Goal: Task Accomplishment & Management: Manage account settings

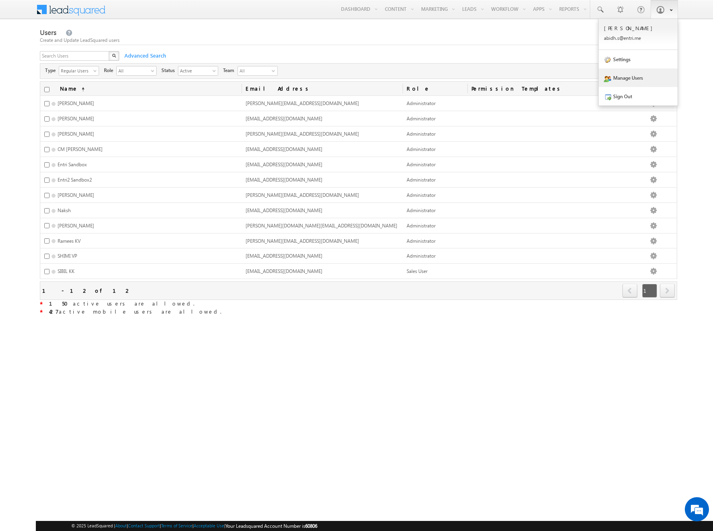
click at [656, 7] on link at bounding box center [664, 9] width 27 height 19
click at [630, 64] on link "Settings" at bounding box center [638, 59] width 79 height 19
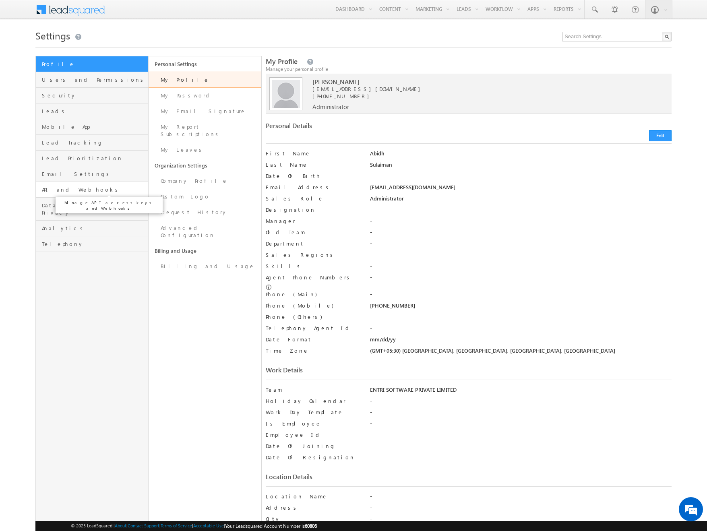
click at [93, 193] on span "API and Webhooks" at bounding box center [94, 189] width 104 height 7
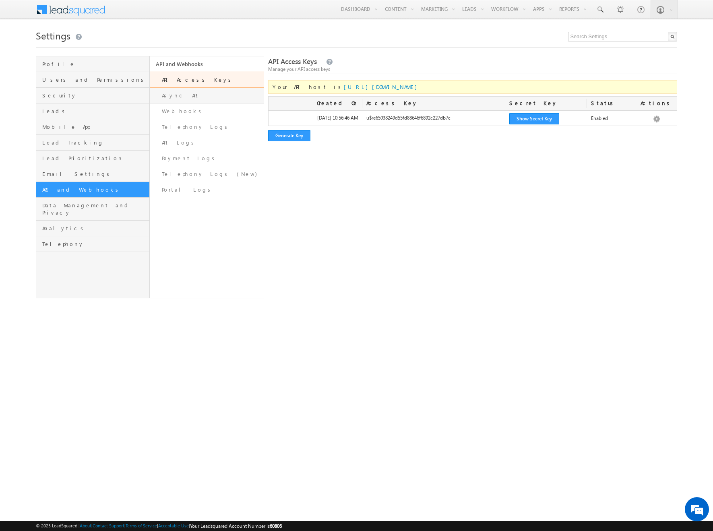
click at [169, 92] on link "Async API" at bounding box center [207, 96] width 114 height 16
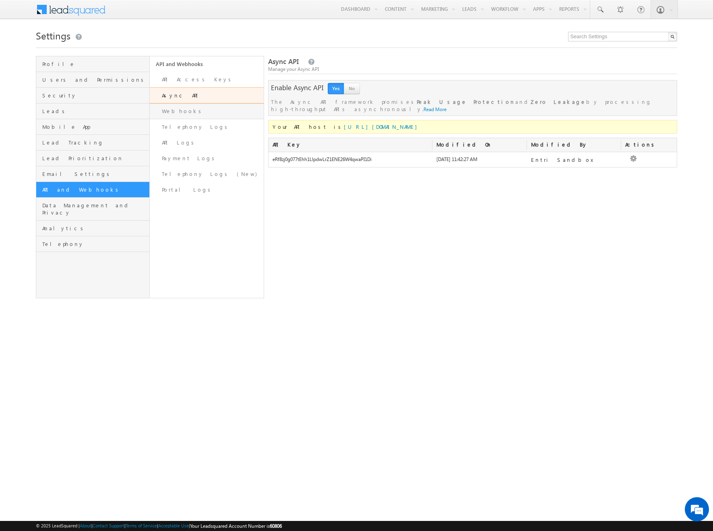
click at [174, 113] on link "Webhooks" at bounding box center [207, 112] width 114 height 16
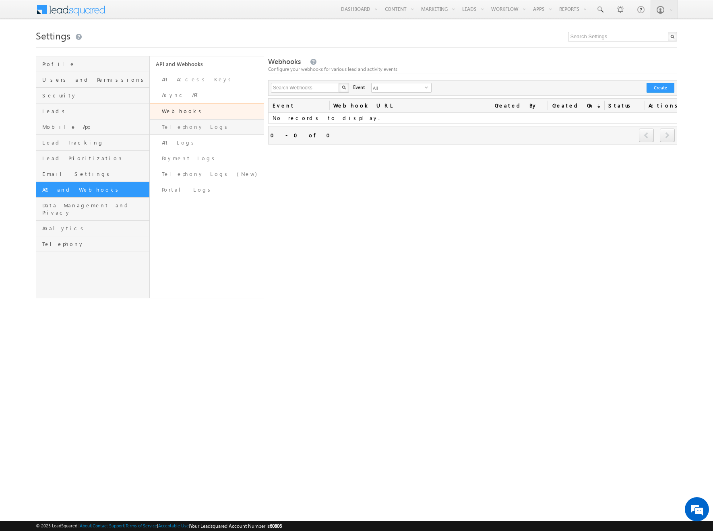
click at [181, 124] on link "Telephony Logs" at bounding box center [207, 127] width 114 height 16
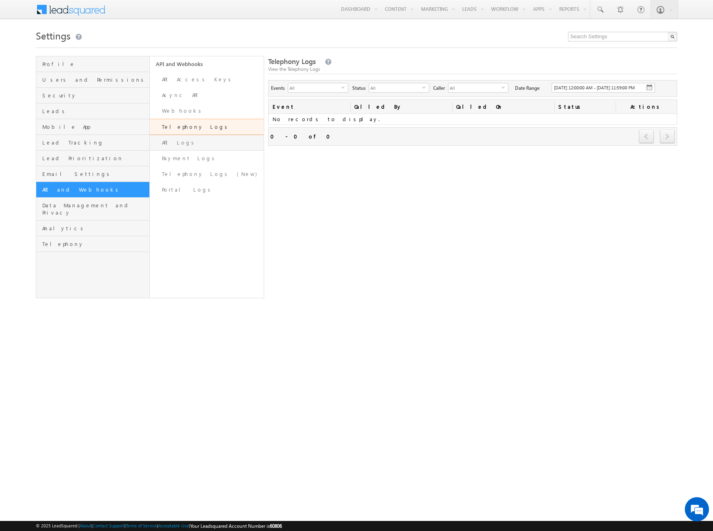
click at [182, 144] on link "API Logs" at bounding box center [207, 143] width 114 height 16
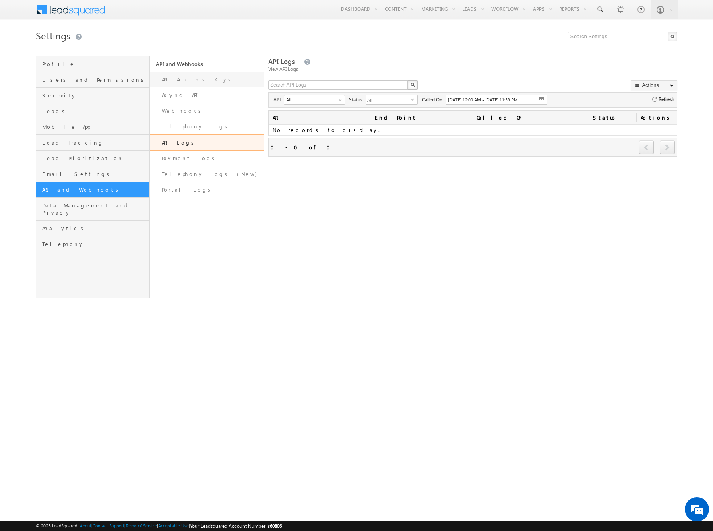
click at [183, 74] on link "API Access Keys" at bounding box center [207, 80] width 114 height 16
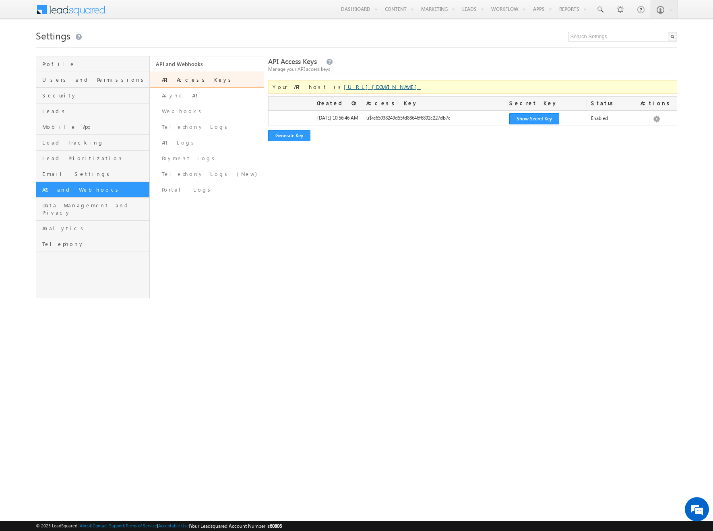
drag, startPoint x: 387, startPoint y: 87, endPoint x: 326, endPoint y: 87, distance: 61.6
click at [344, 87] on link "https://api-in21.leadsquared.com/v2/" at bounding box center [382, 86] width 77 height 7
copy link "/api-in21.leadsquared.com/"
click at [439, 264] on div "API Access Keys Manage your API access keys Your API host is https://api-in21.l…" at bounding box center [473, 177] width 410 height 242
click at [165, 101] on link "Async API" at bounding box center [207, 96] width 114 height 16
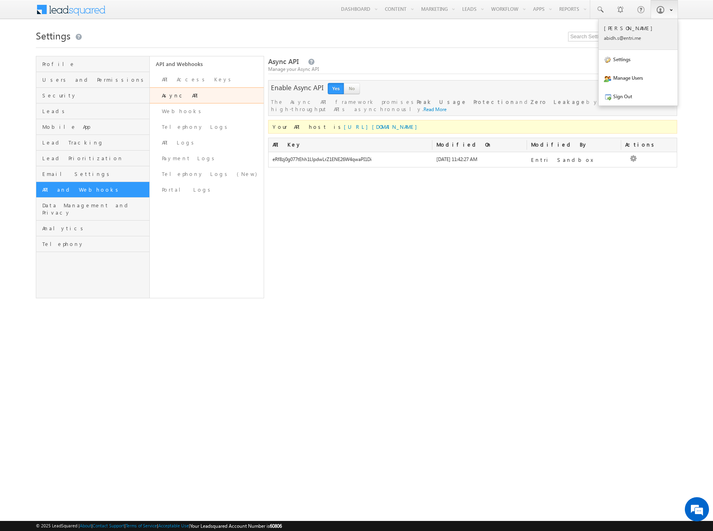
click at [637, 33] on div "Abidh Sulaiman abidh .s@en tri.m e" at bounding box center [638, 33] width 68 height 17
click at [195, 109] on link "Webhooks" at bounding box center [207, 112] width 114 height 16
click at [193, 118] on link "Webhooks" at bounding box center [207, 112] width 114 height 16
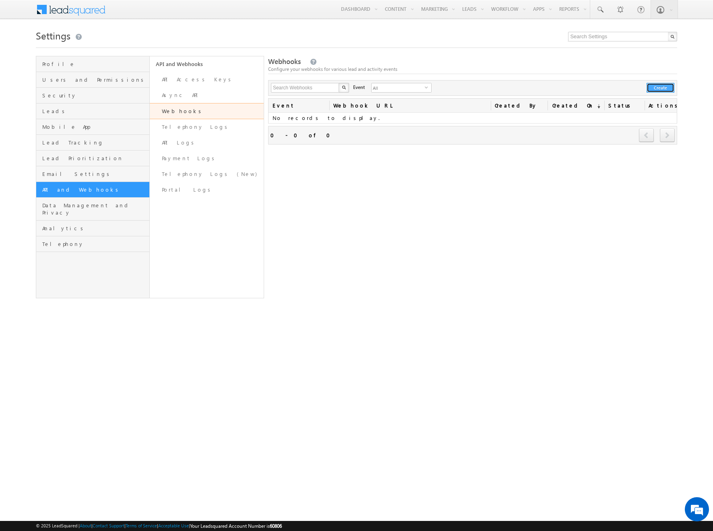
click at [664, 86] on button "Create" at bounding box center [661, 88] width 28 height 10
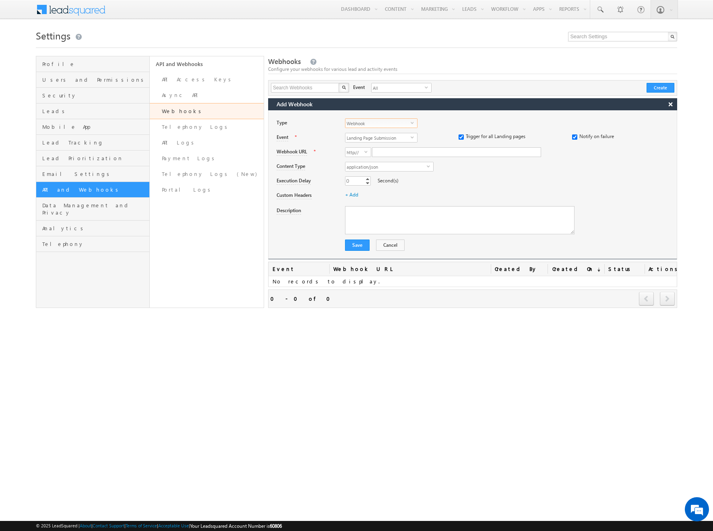
click at [381, 125] on span "Webhook" at bounding box center [378, 123] width 65 height 9
click at [378, 133] on li "Webhook" at bounding box center [382, 132] width 72 height 8
click at [382, 139] on span "Landing Page Submission" at bounding box center [378, 137] width 65 height 9
click at [369, 210] on li "User Create" at bounding box center [382, 211] width 72 height 8
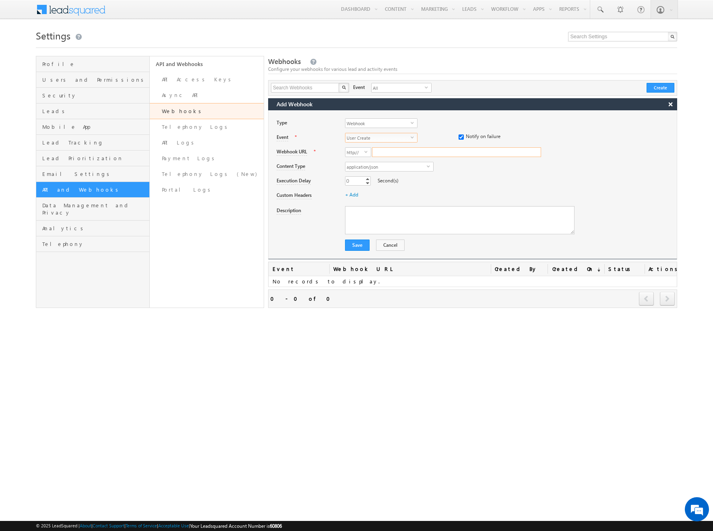
click at [412, 151] on input "Webhook URL" at bounding box center [456, 152] width 169 height 10
click at [437, 181] on div "0 0 Increment Decrement Second(s)" at bounding box center [511, 181] width 332 height 11
click at [366, 149] on span "select" at bounding box center [368, 155] width 6 height 14
click at [363, 171] on li "https://" at bounding box center [358, 170] width 25 height 8
click at [456, 151] on input "Webhook URL" at bounding box center [456, 152] width 169 height 10
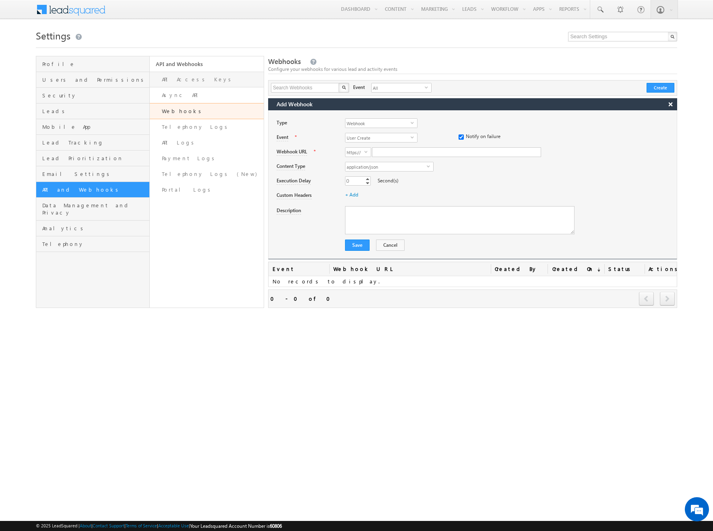
click at [204, 78] on link "API Access Keys" at bounding box center [207, 80] width 114 height 16
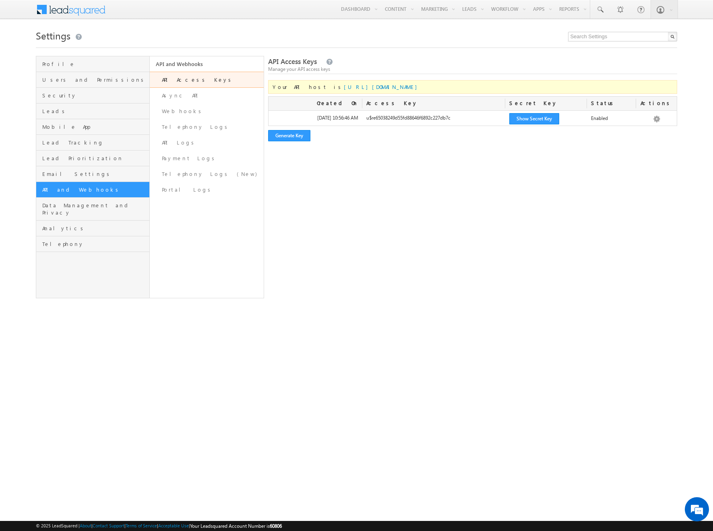
click at [461, 248] on div "API Access Keys Manage your API access keys Your API host is [URL][DOMAIN_NAME]…" at bounding box center [473, 177] width 410 height 242
click at [395, 292] on div "API Access Keys Manage your API access keys Your API host is [URL][DOMAIN_NAME]…" at bounding box center [473, 177] width 410 height 242
click at [93, 126] on span "Mobile App" at bounding box center [95, 126] width 106 height 7
